Goal: Task Accomplishment & Management: Use online tool/utility

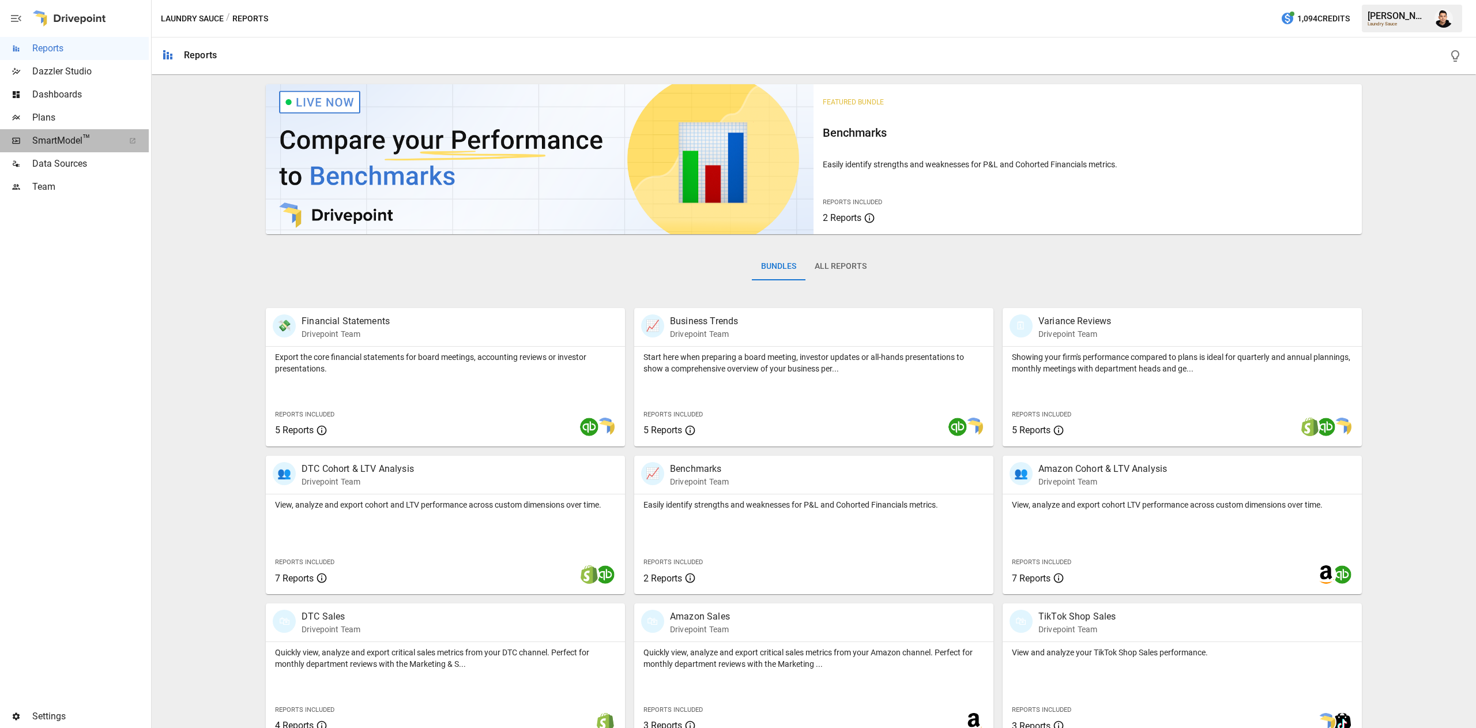
click at [81, 134] on span "SmartModel ™" at bounding box center [74, 141] width 84 height 14
click at [86, 119] on span "Plans" at bounding box center [90, 118] width 116 height 14
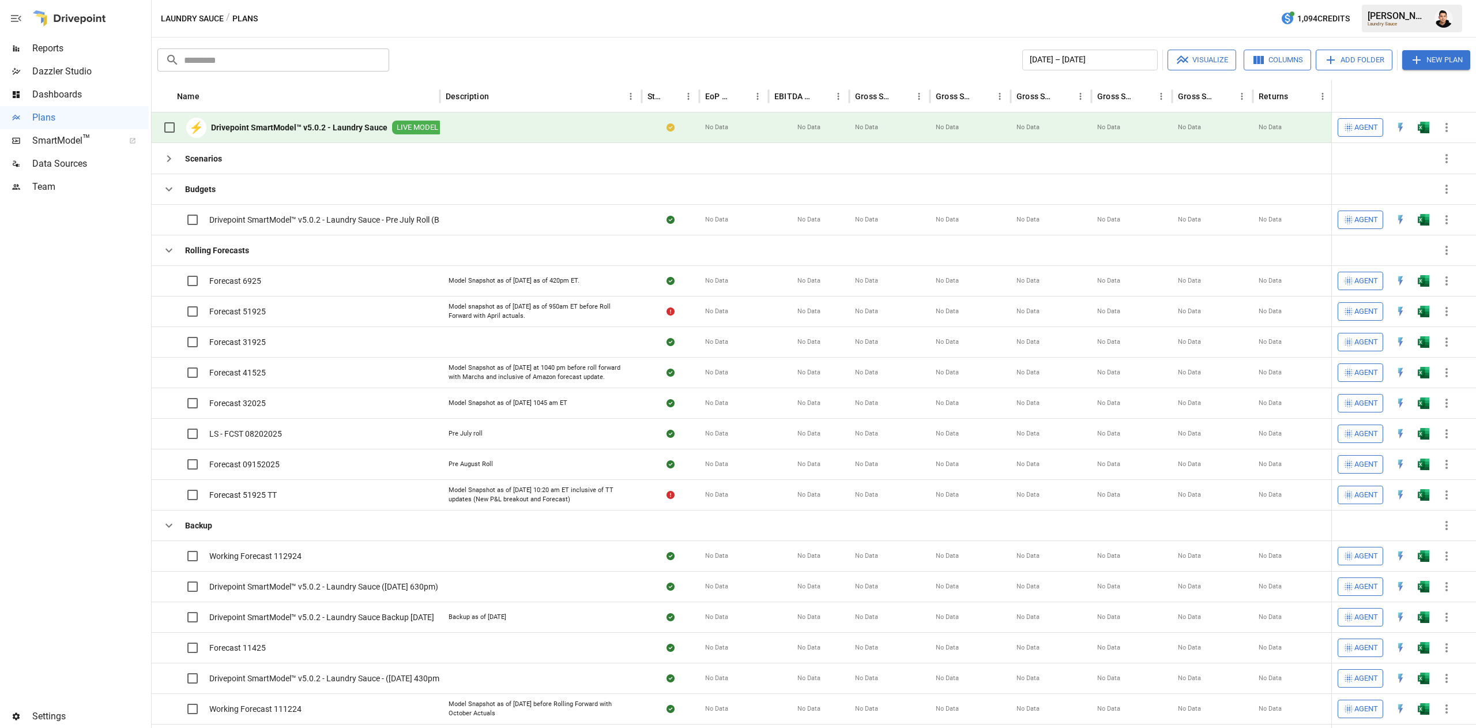
click at [1423, 136] on button "button" at bounding box center [1423, 127] width 37 height 17
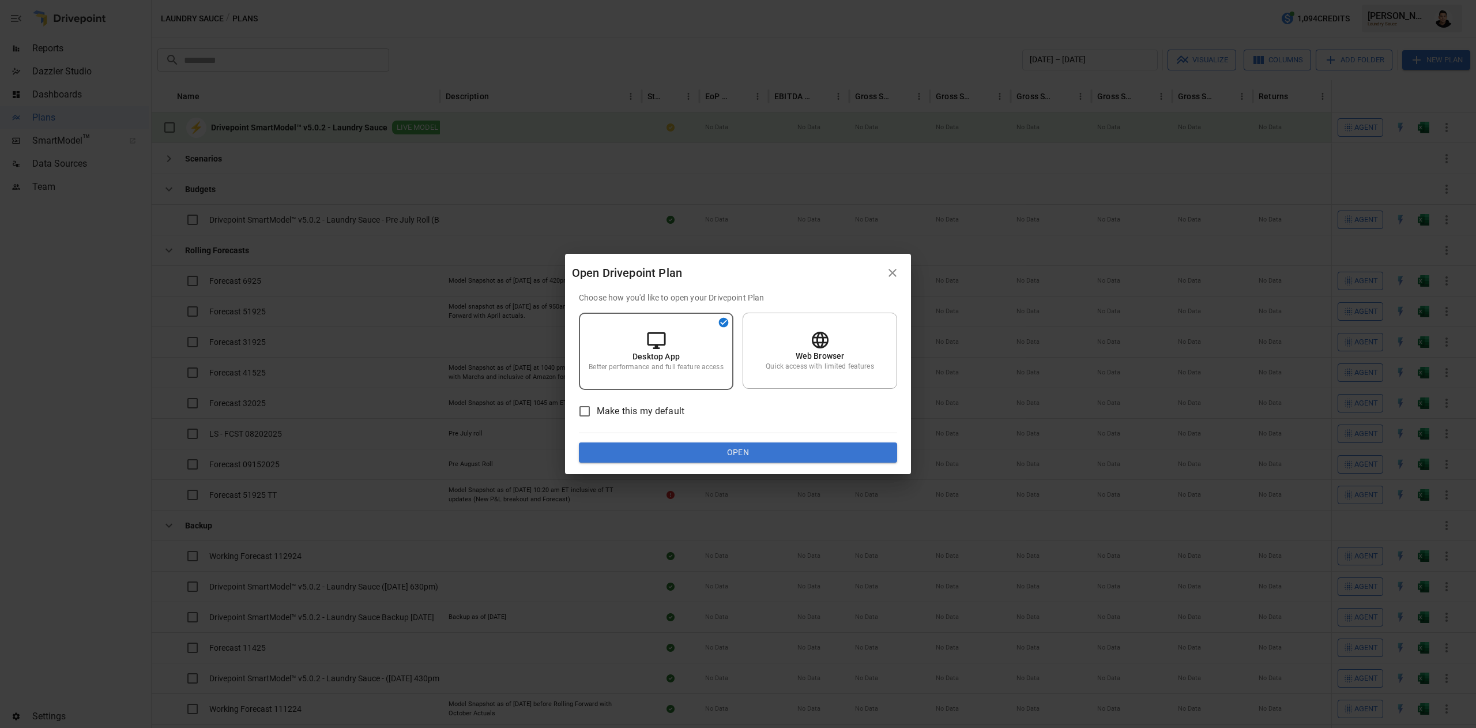
click at [768, 447] on button "Open" at bounding box center [738, 452] width 318 height 21
